Goal: Task Accomplishment & Management: Manage account settings

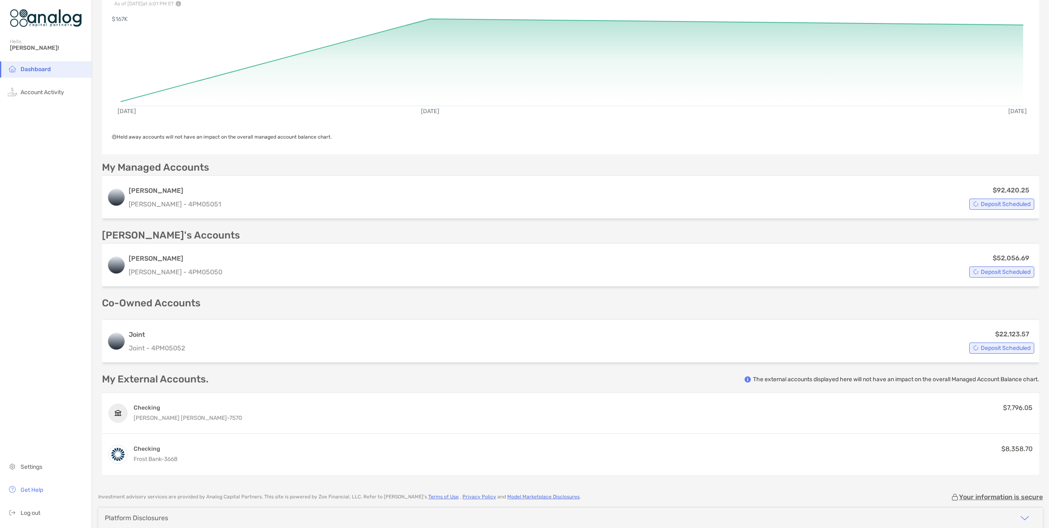
scroll to position [125, 0]
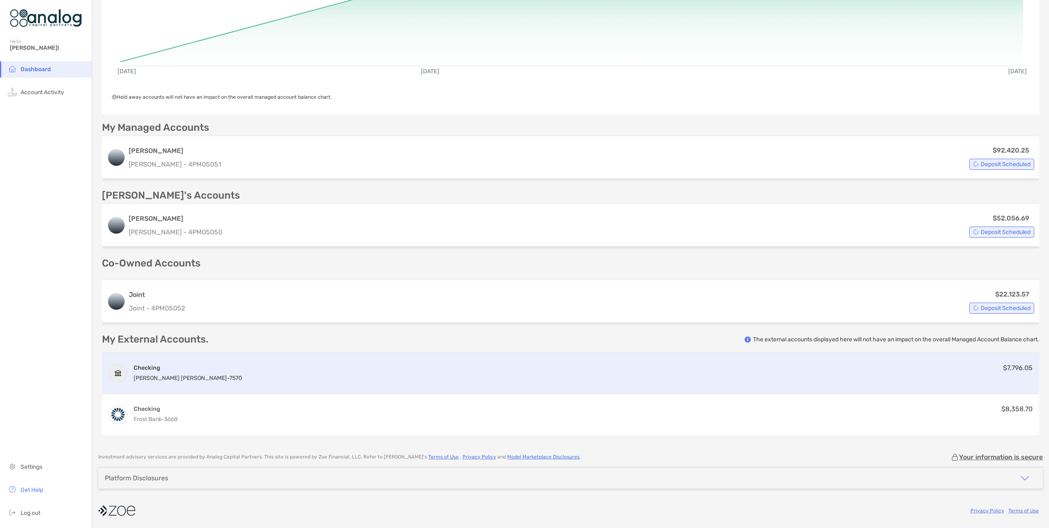
click at [1010, 371] on div "$7,796.05" at bounding box center [1018, 372] width 30 height 16
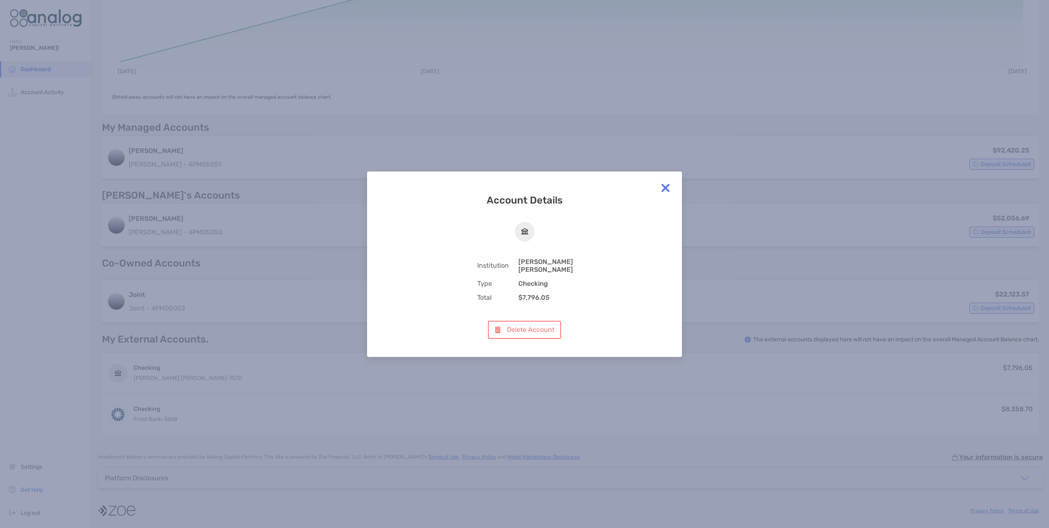
click at [664, 189] on img at bounding box center [665, 188] width 16 height 16
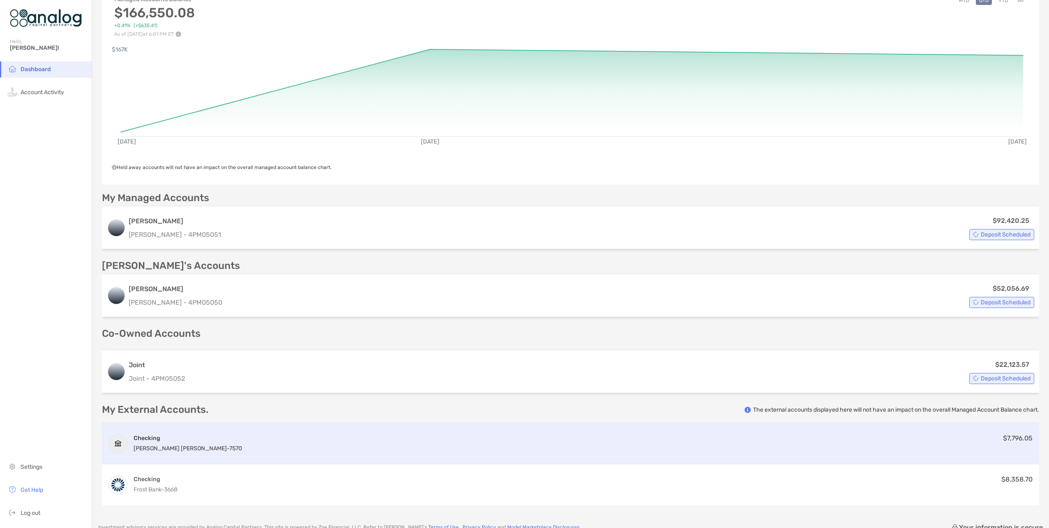
scroll to position [0, 0]
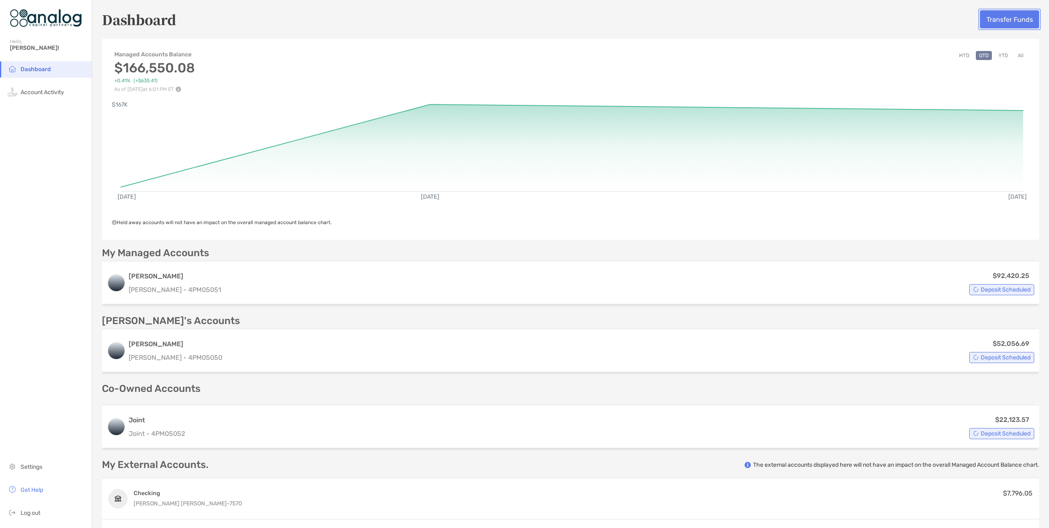
click at [996, 18] on button "Transfer Funds" at bounding box center [1009, 19] width 59 height 18
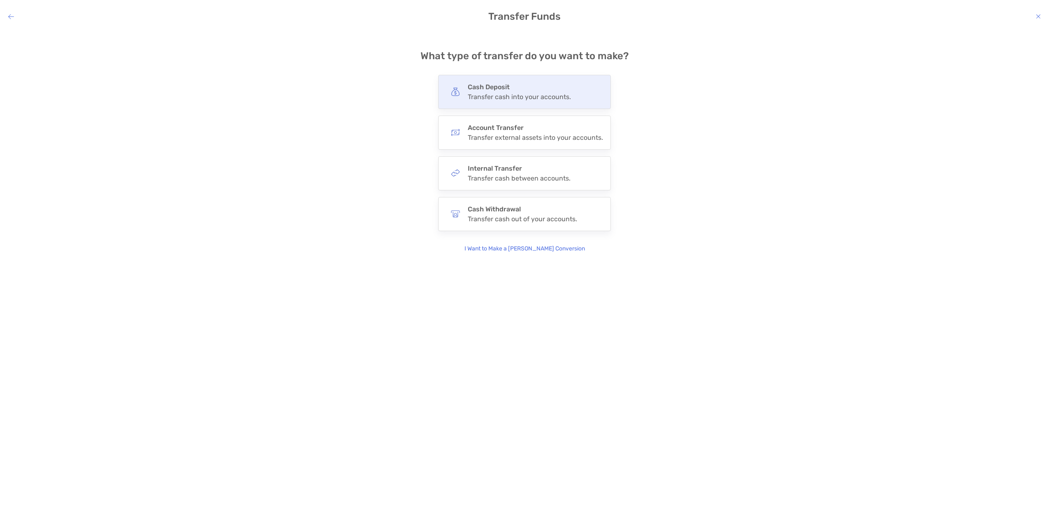
click at [518, 90] on h4 "Cash Deposit" at bounding box center [519, 87] width 103 height 8
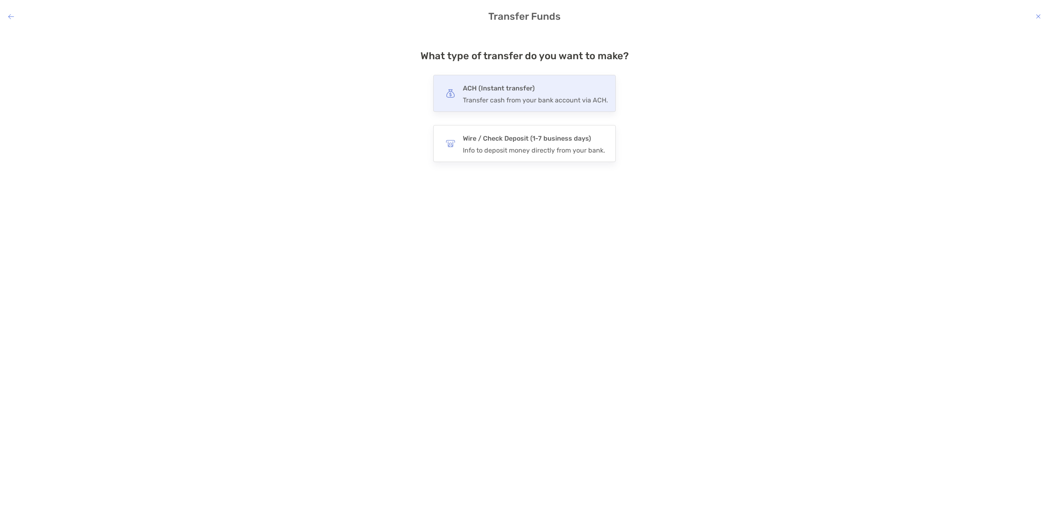
click at [517, 91] on h4 "ACH (Instant transfer)" at bounding box center [535, 89] width 145 height 12
click at [0, 0] on input "***" at bounding box center [0, 0] width 0 height 0
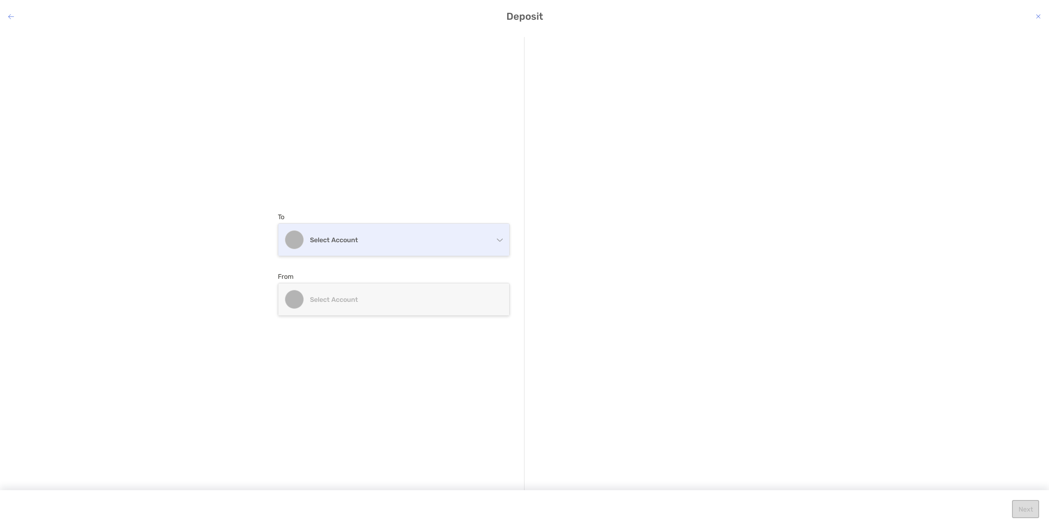
click at [438, 236] on h4 "Select account" at bounding box center [399, 240] width 178 height 8
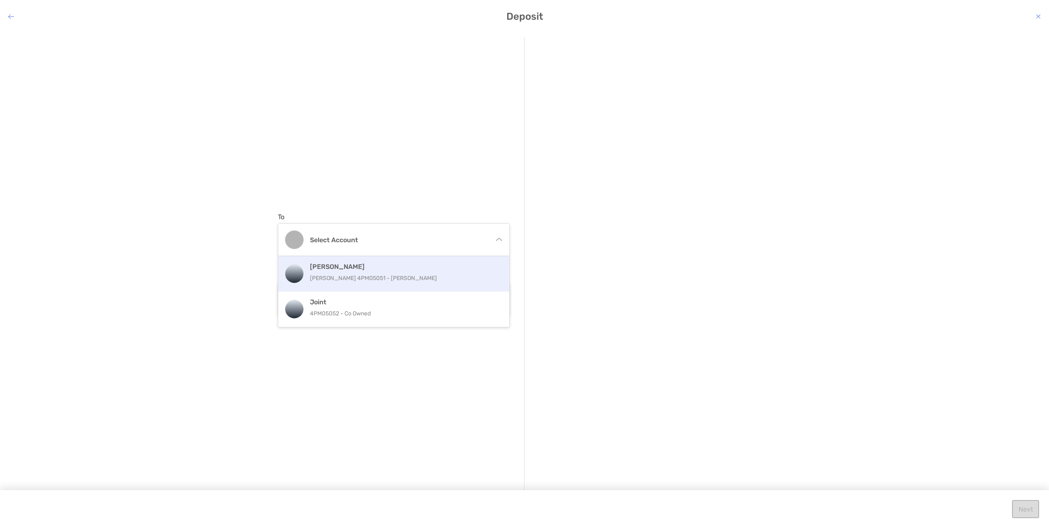
click at [329, 270] on h4 "[PERSON_NAME]" at bounding box center [402, 267] width 185 height 8
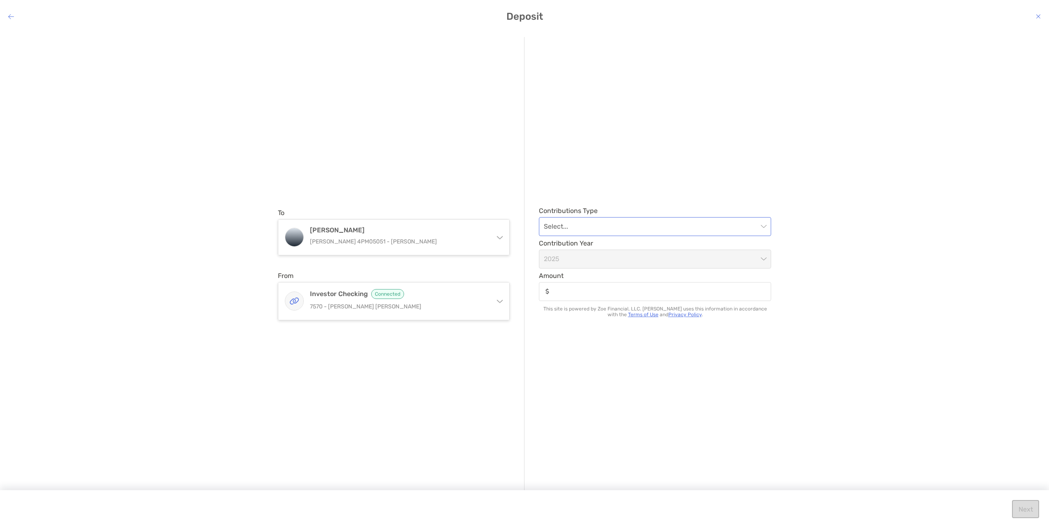
click at [668, 230] on input "modal" at bounding box center [651, 226] width 214 height 18
click at [578, 252] on div "Regular" at bounding box center [654, 248] width 219 height 10
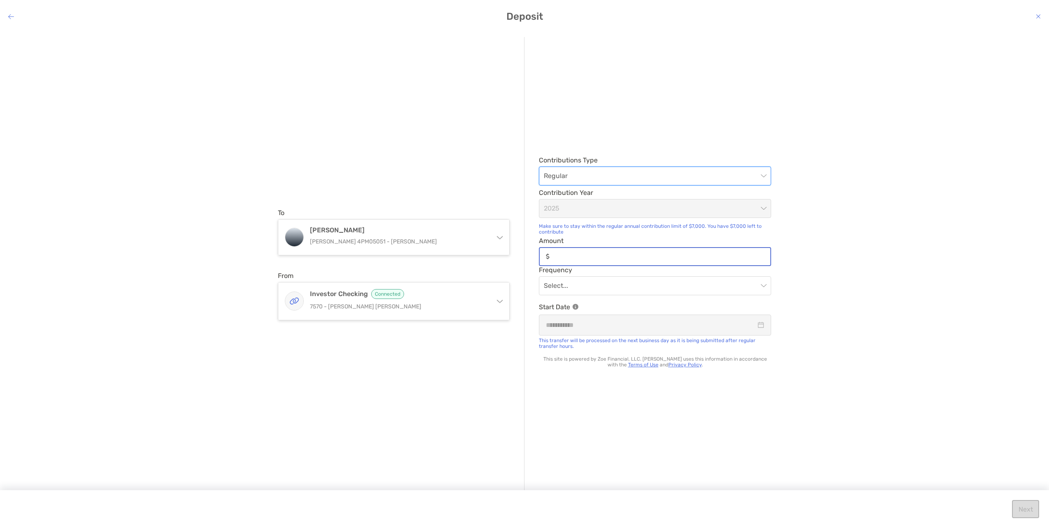
click at [585, 256] on input "Amount" at bounding box center [661, 256] width 217 height 7
type input "********"
click at [629, 285] on input "modal" at bounding box center [651, 286] width 214 height 18
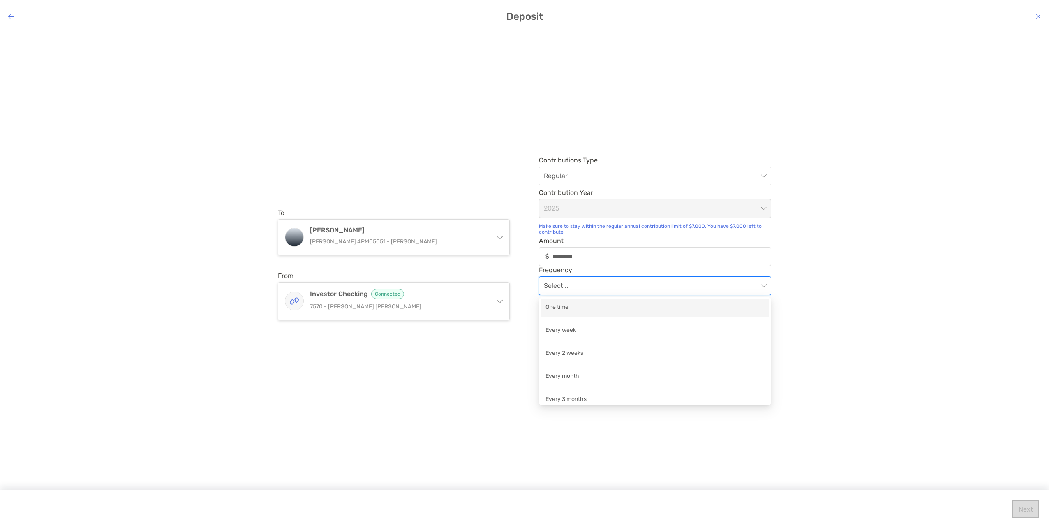
click at [566, 308] on div "One time" at bounding box center [654, 307] width 219 height 10
click at [586, 327] on input "modal" at bounding box center [651, 325] width 210 height 10
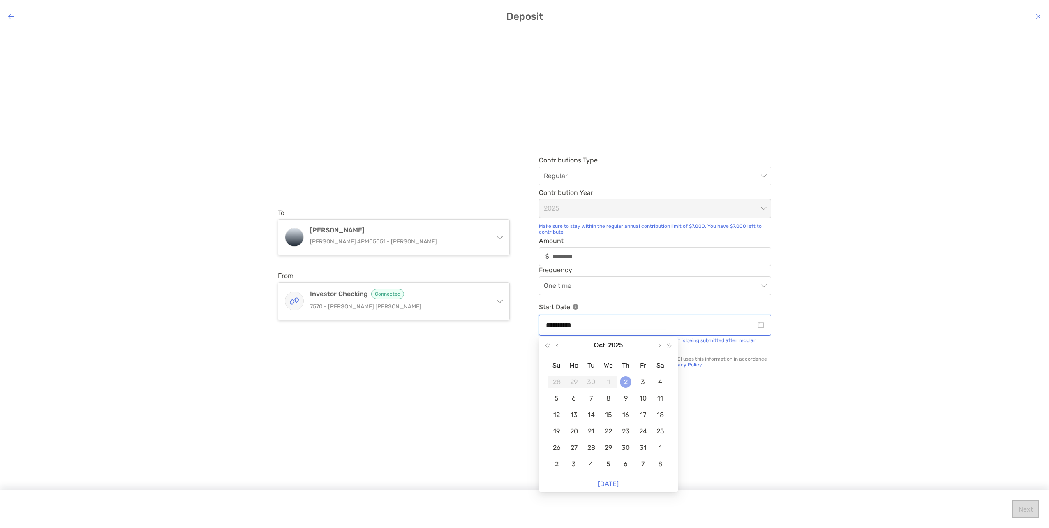
type input "**********"
click at [626, 381] on div "2" at bounding box center [626, 382] width 12 height 12
click at [1024, 508] on button "Next" at bounding box center [1025, 509] width 27 height 18
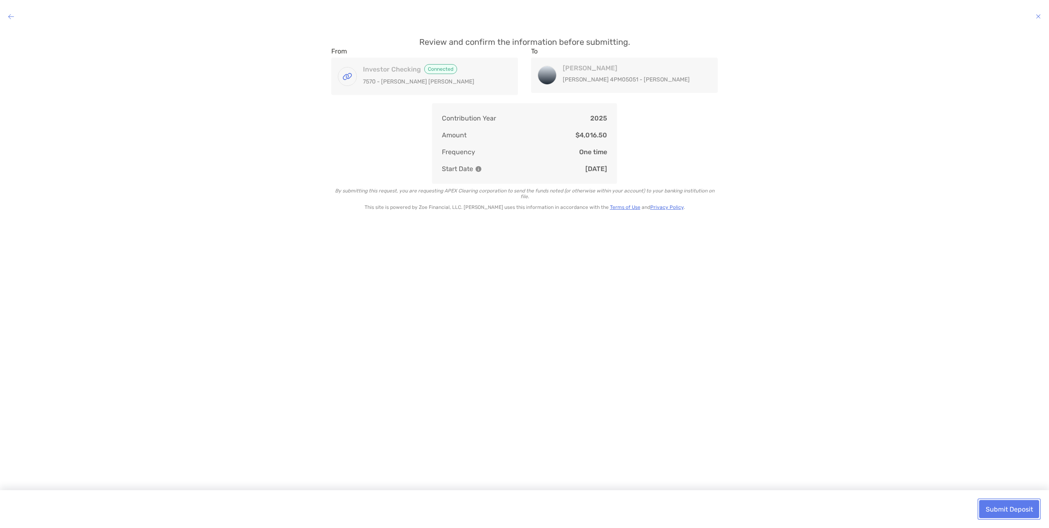
click at [1018, 508] on button "Submit Deposit" at bounding box center [1009, 509] width 60 height 18
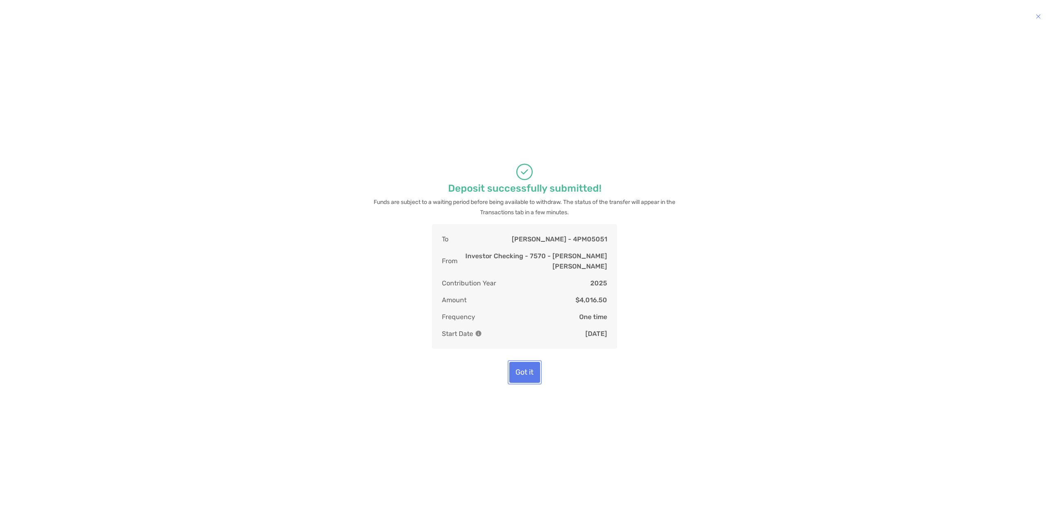
click at [520, 368] on button "Got it" at bounding box center [524, 372] width 31 height 21
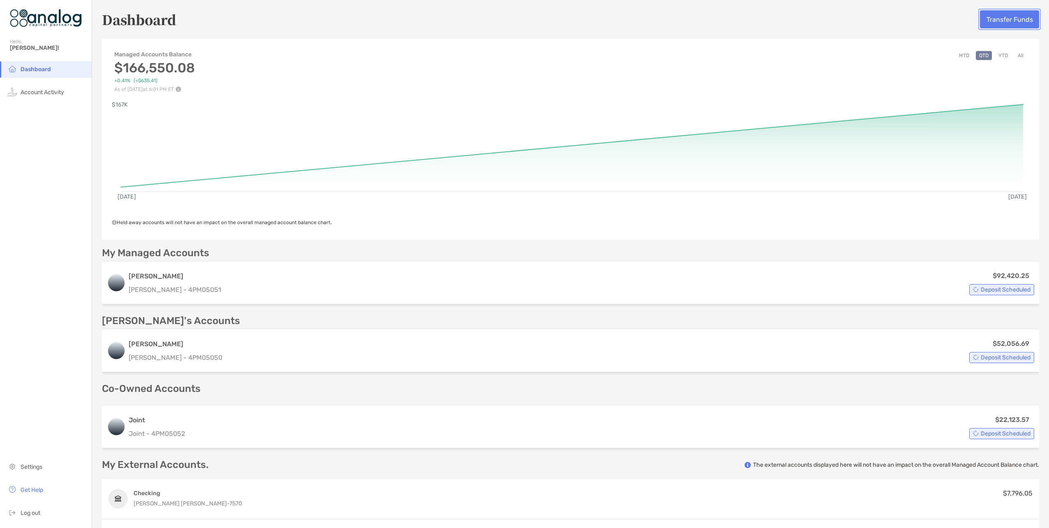
click at [1007, 19] on button "Transfer Funds" at bounding box center [1009, 19] width 59 height 18
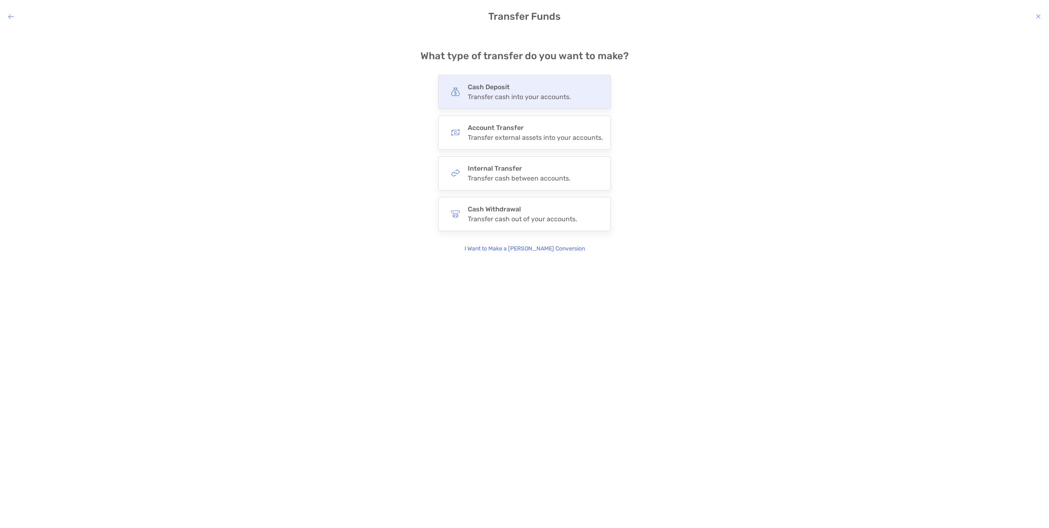
click at [493, 88] on h4 "Cash Deposit" at bounding box center [519, 87] width 103 height 8
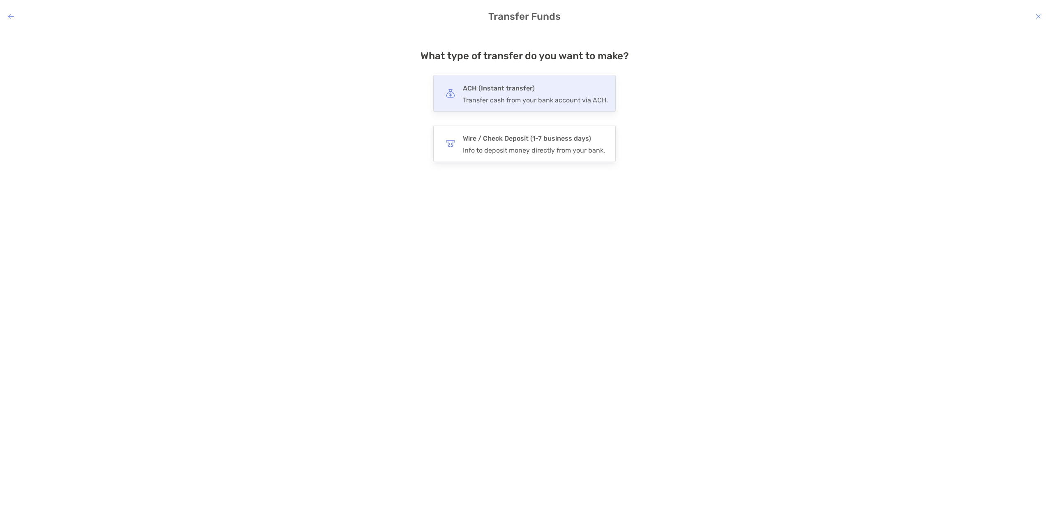
click at [501, 91] on h4 "ACH (Instant transfer)" at bounding box center [535, 89] width 145 height 12
click at [0, 0] on input "***" at bounding box center [0, 0] width 0 height 0
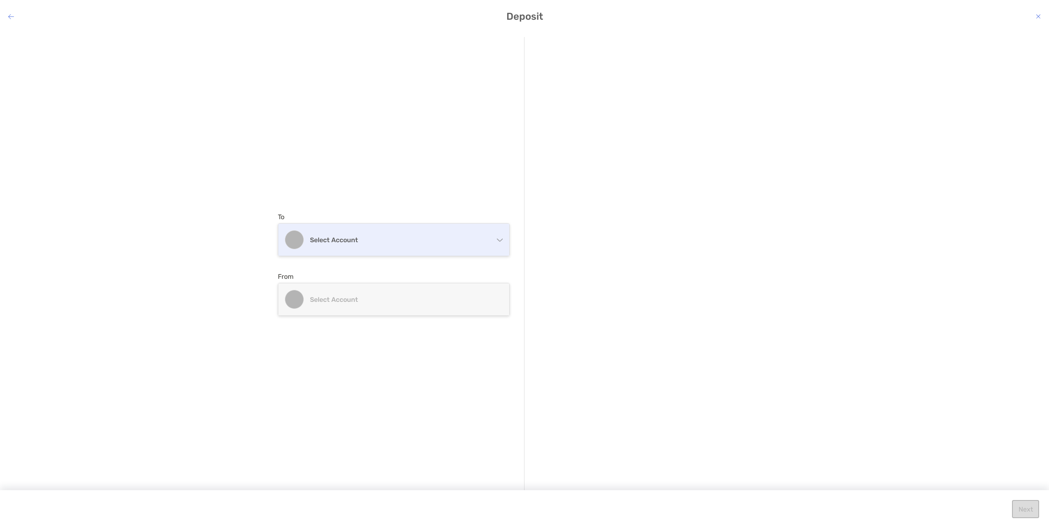
click at [436, 241] on h4 "Select account" at bounding box center [399, 240] width 178 height 8
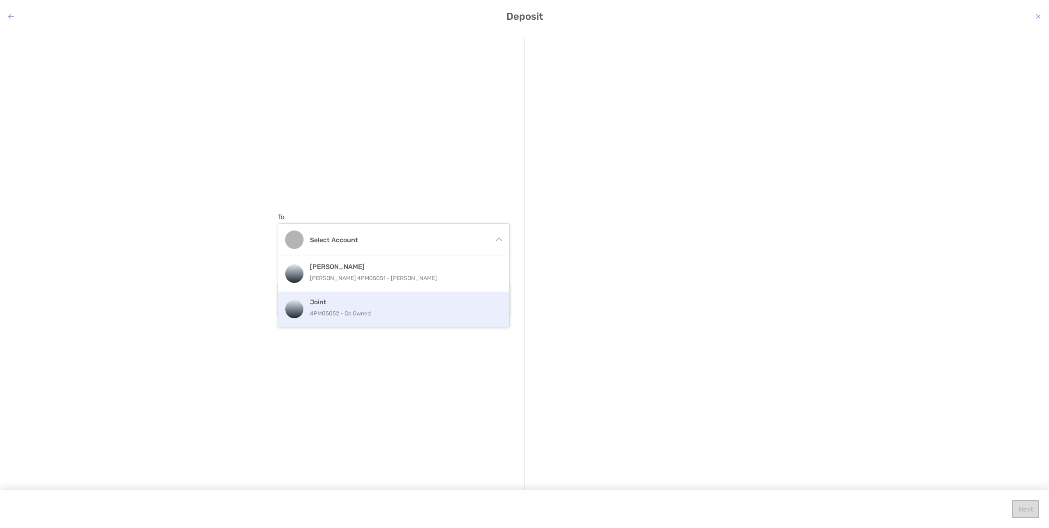
click at [332, 307] on div "Joint 4PM05052 - Co Owned" at bounding box center [402, 309] width 185 height 22
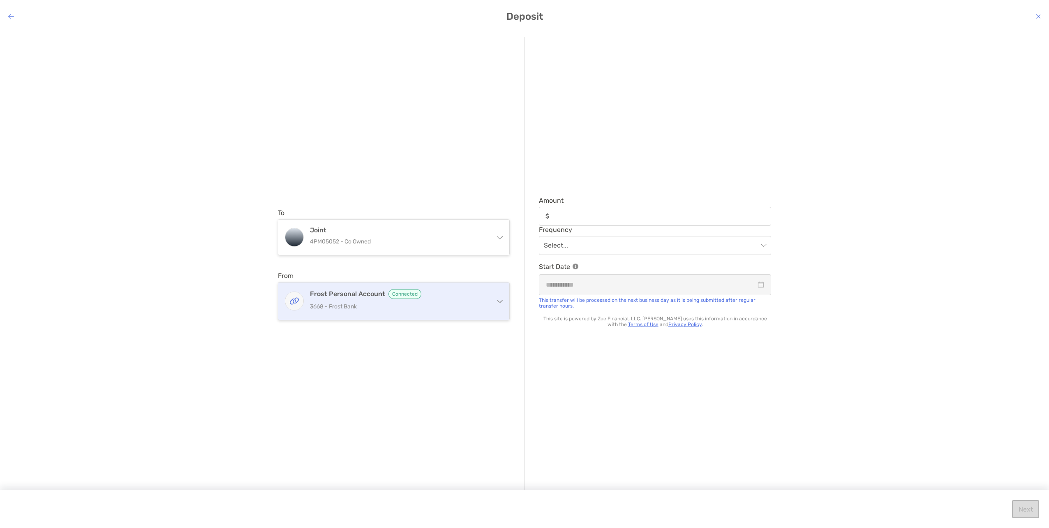
click at [373, 298] on h4 "Frost Personal Account Connected" at bounding box center [399, 294] width 178 height 10
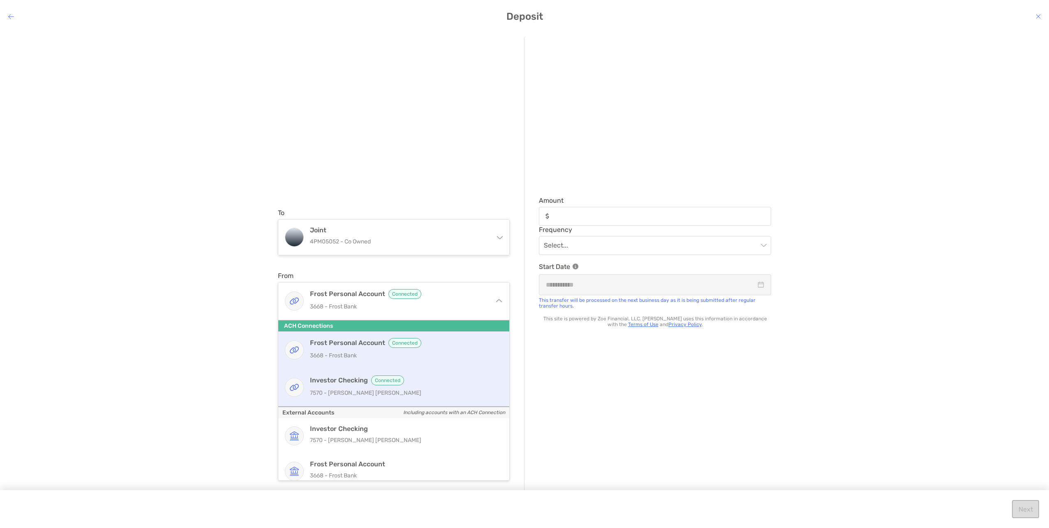
click at [354, 383] on h4 "Investor Checking Connected" at bounding box center [402, 380] width 185 height 10
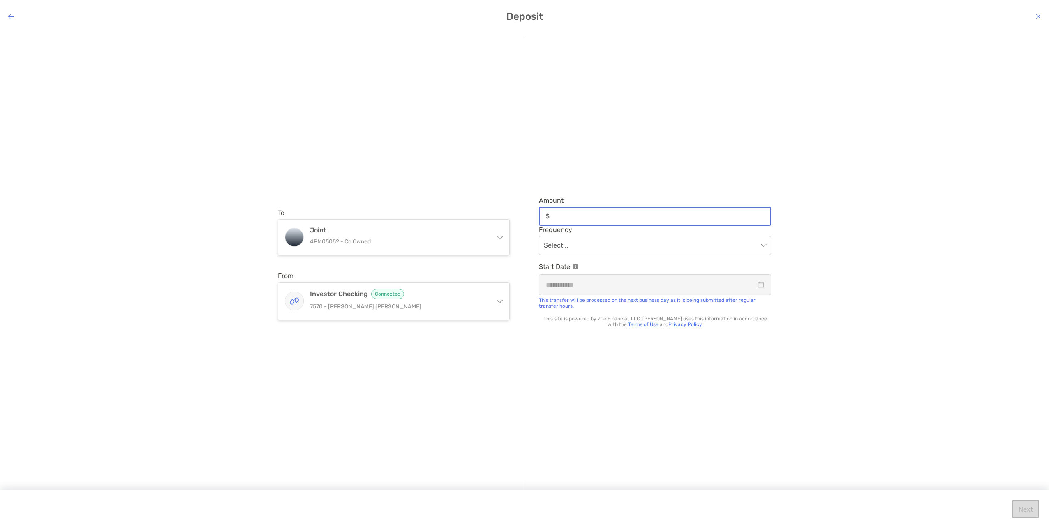
click at [627, 217] on input "Amount" at bounding box center [661, 215] width 217 height 7
type input "*****"
click at [612, 249] on input "modal" at bounding box center [651, 245] width 214 height 18
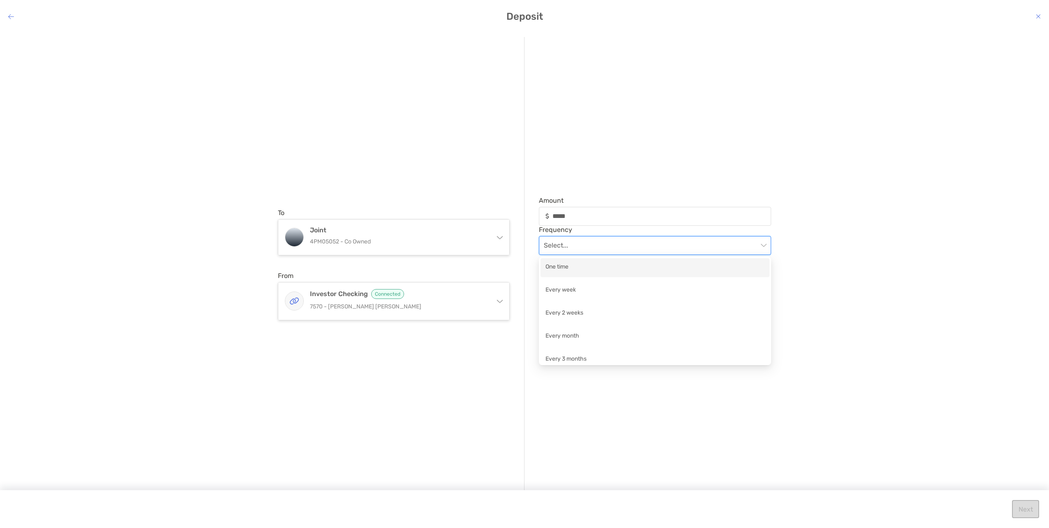
click at [570, 268] on div "One time" at bounding box center [654, 267] width 219 height 10
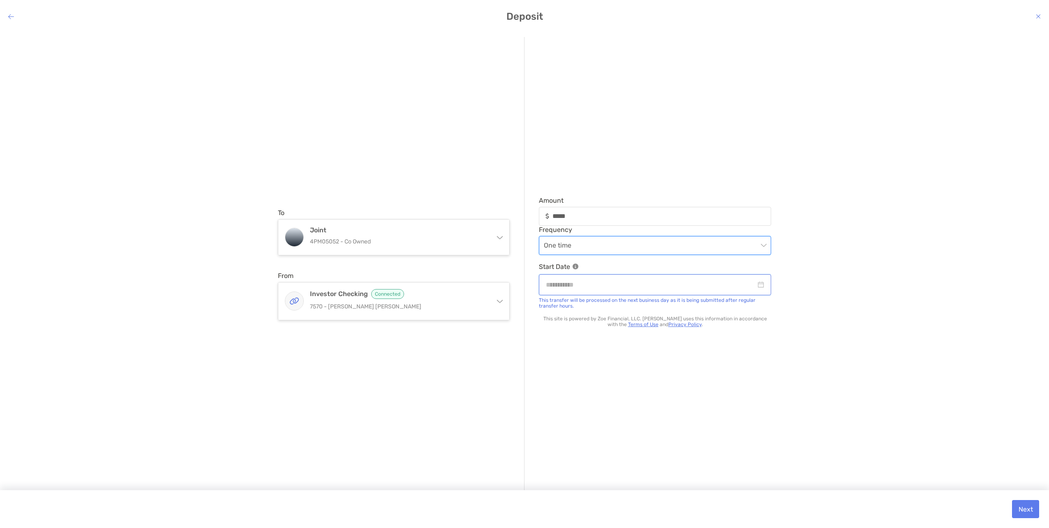
click at [615, 287] on input "modal" at bounding box center [651, 284] width 210 height 10
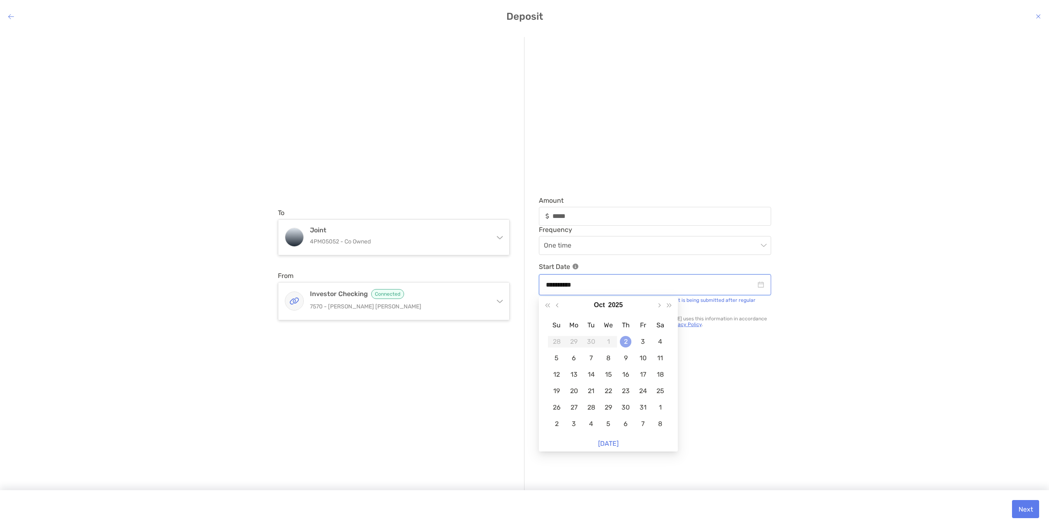
type input "**********"
click at [625, 342] on div "2" at bounding box center [626, 342] width 12 height 12
click at [1028, 509] on button "Next" at bounding box center [1025, 509] width 27 height 18
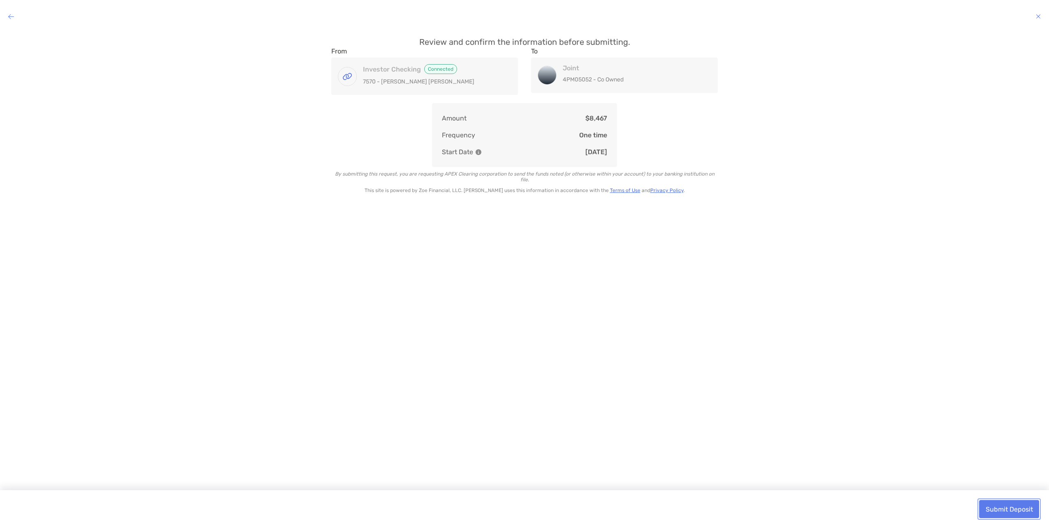
click at [1017, 508] on button "Submit Deposit" at bounding box center [1009, 509] width 60 height 18
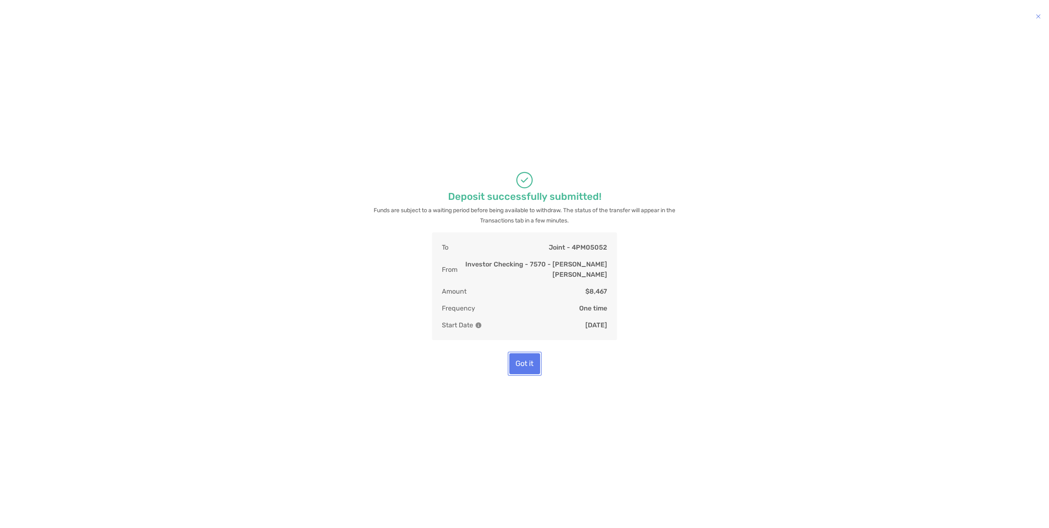
click at [524, 369] on button "Got it" at bounding box center [524, 363] width 31 height 21
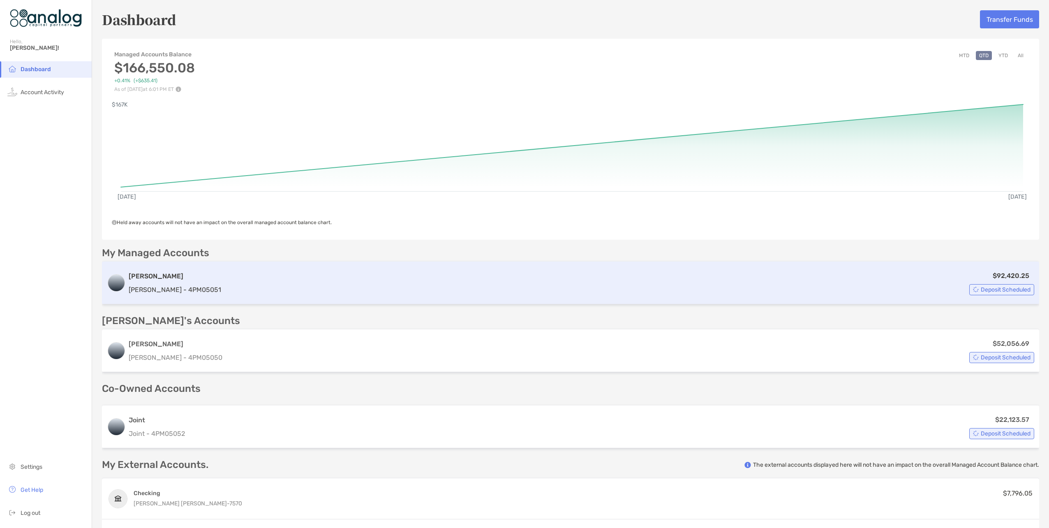
click at [280, 284] on div "$92,420.25 Deposit Scheduled" at bounding box center [629, 282] width 810 height 25
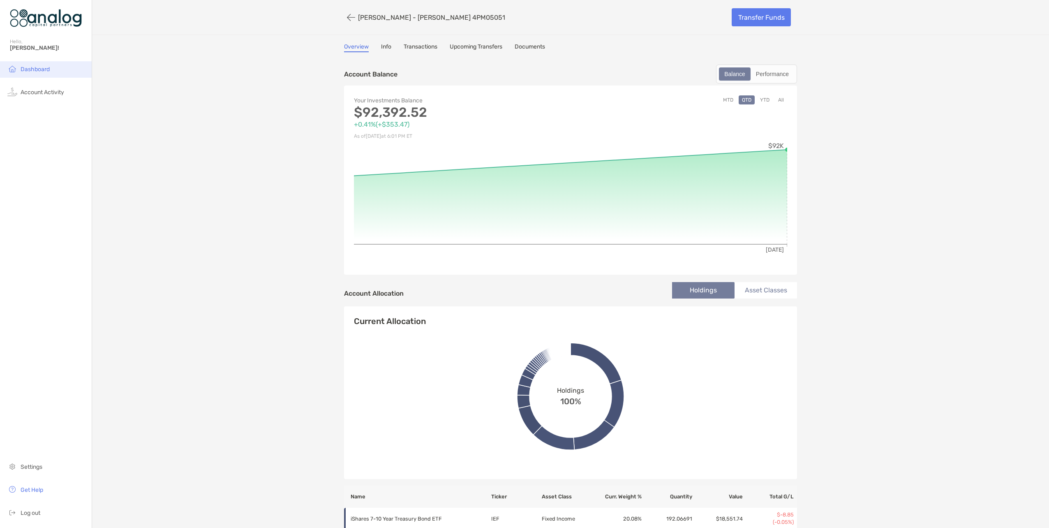
click at [37, 69] on span "Dashboard" at bounding box center [35, 69] width 29 height 7
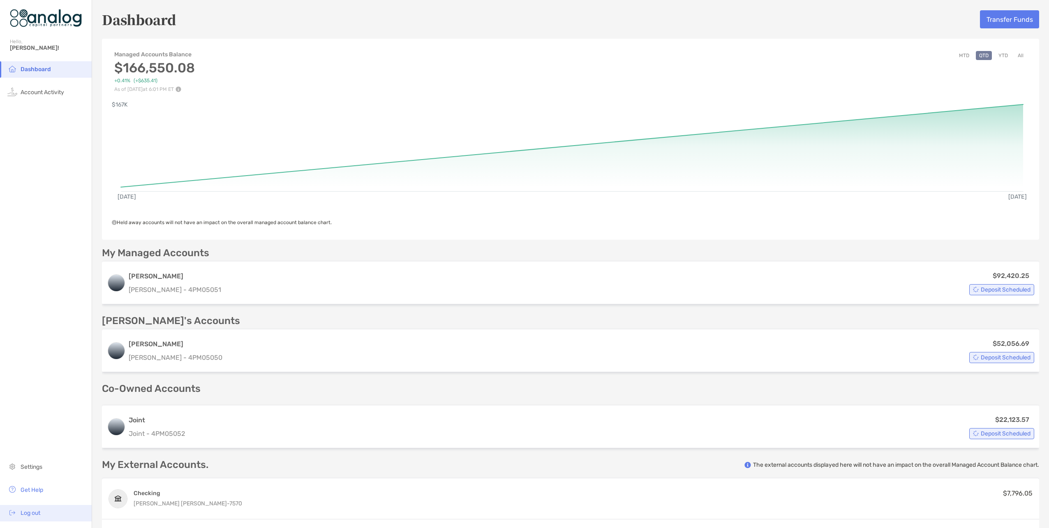
click at [36, 513] on span "Log out" at bounding box center [31, 512] width 20 height 7
